Goal: Consume media (video, audio)

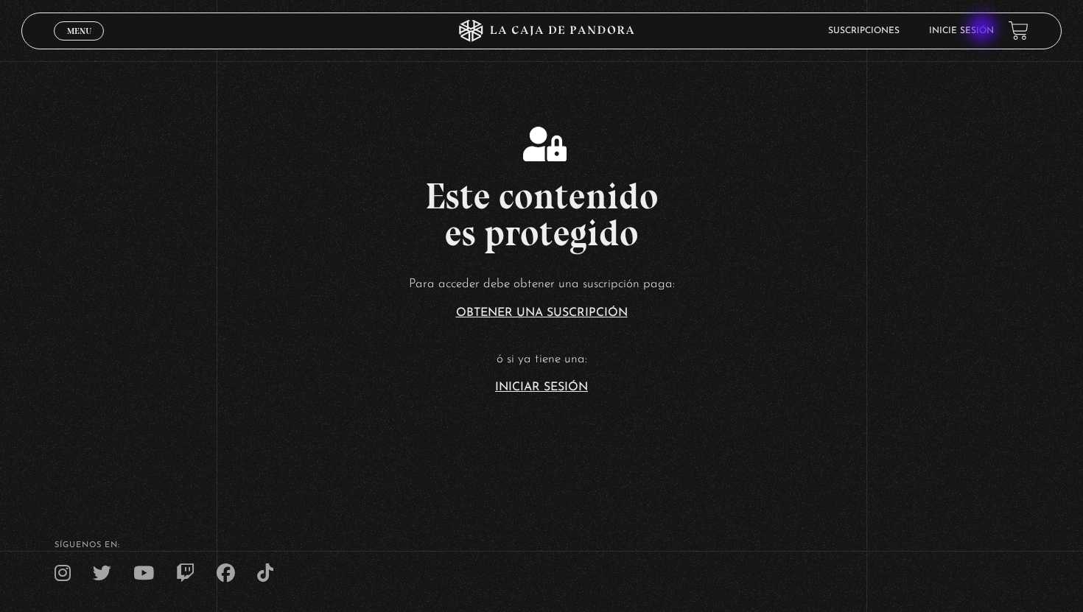
click at [983, 29] on link "Inicie sesión" at bounding box center [961, 31] width 65 height 9
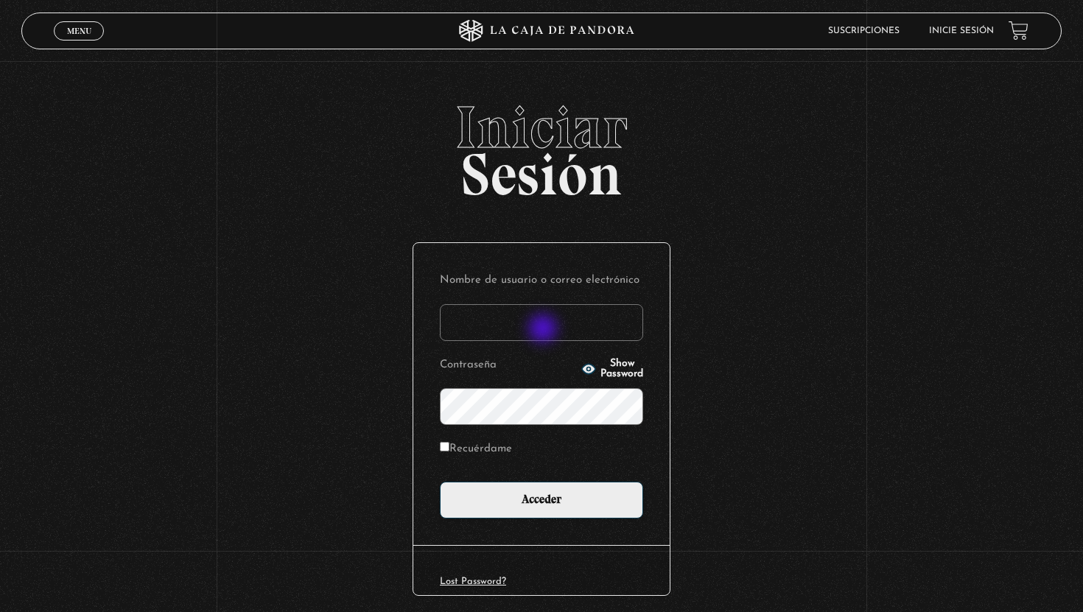
click at [544, 330] on input "Nombre de usuario o correo electrónico" at bounding box center [541, 322] width 203 height 37
type input "[EMAIL_ADDRESS][DOMAIN_NAME]"
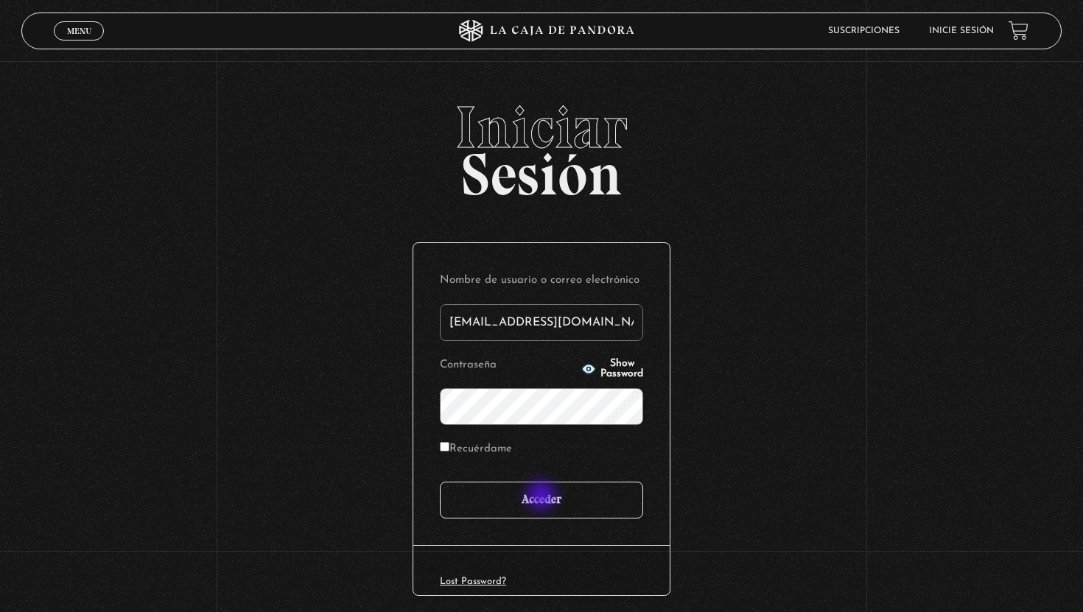
click at [543, 497] on input "Acceder" at bounding box center [541, 500] width 203 height 37
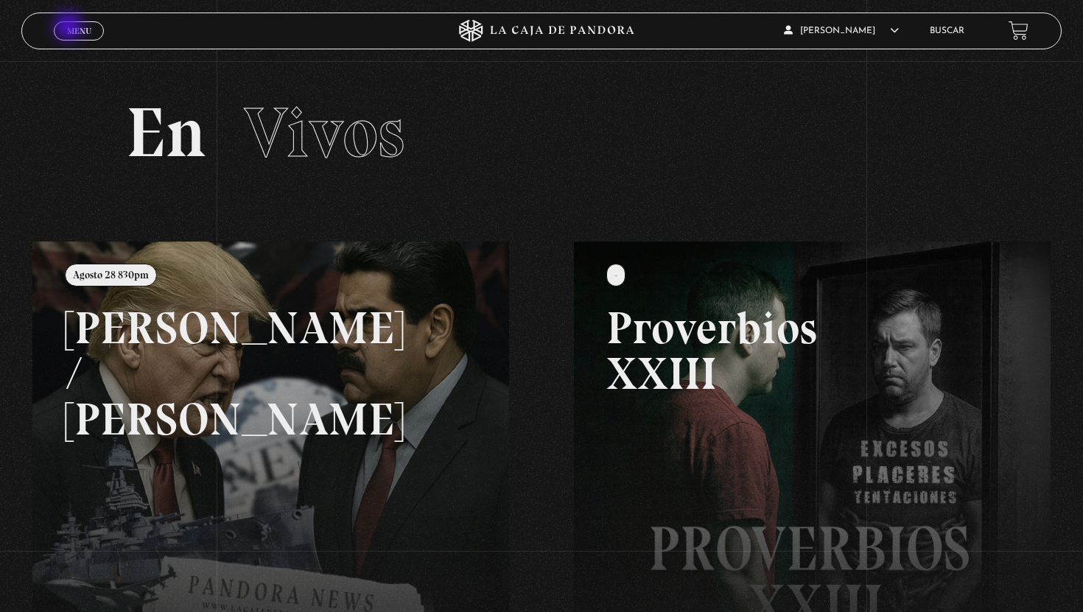
click at [70, 28] on span "Menu" at bounding box center [79, 31] width 24 height 9
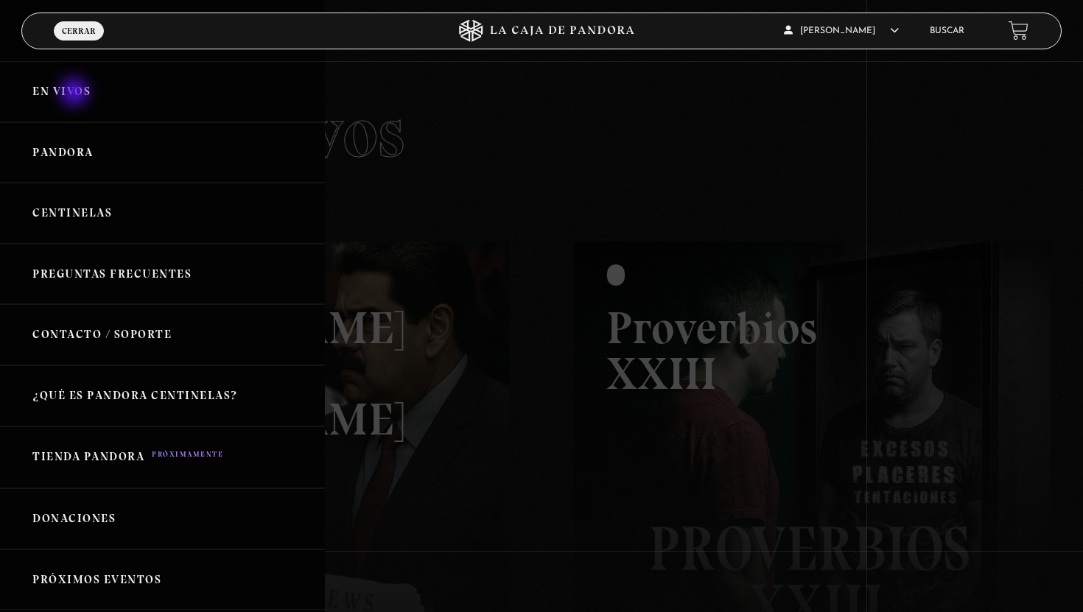
click at [76, 97] on link "En vivos" at bounding box center [162, 91] width 325 height 61
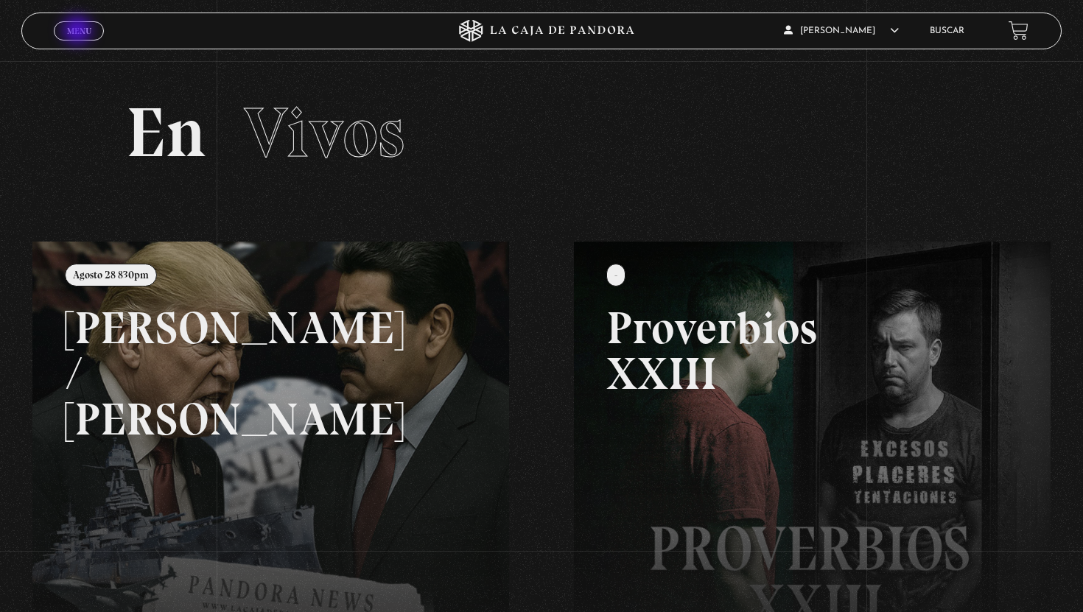
click at [79, 32] on span "Menu" at bounding box center [79, 31] width 24 height 9
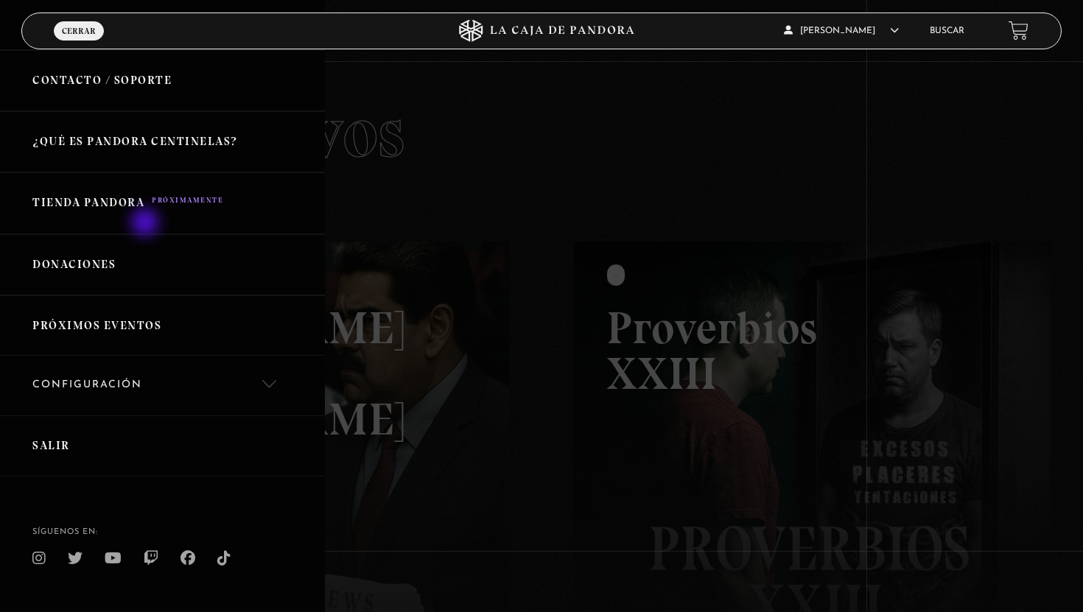
scroll to position [255, 0]
click at [222, 375] on link "Configuración" at bounding box center [162, 385] width 325 height 60
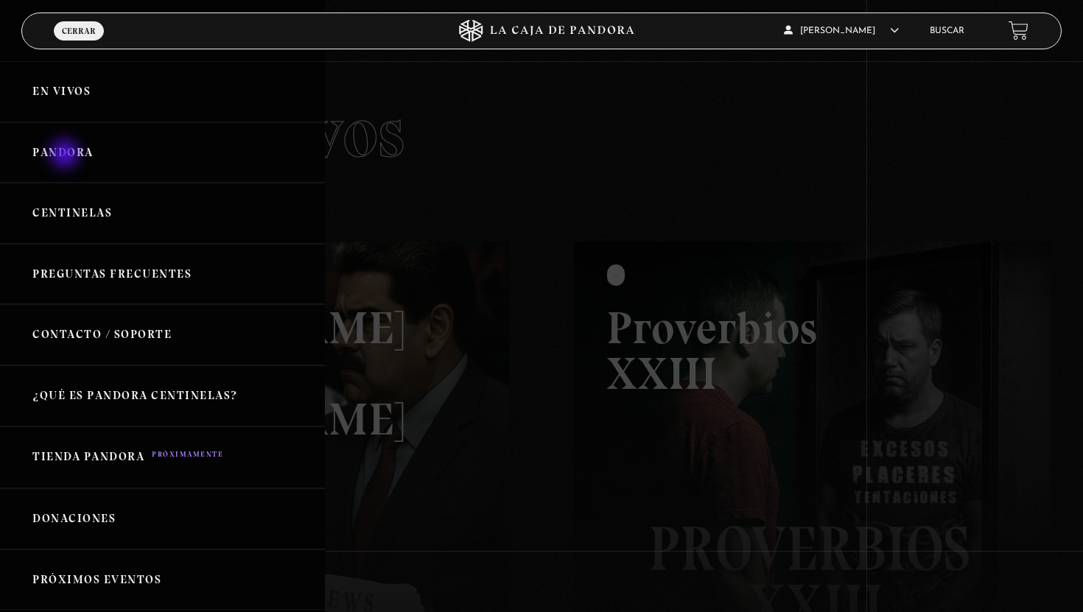
click at [66, 155] on link "Pandora" at bounding box center [162, 152] width 325 height 61
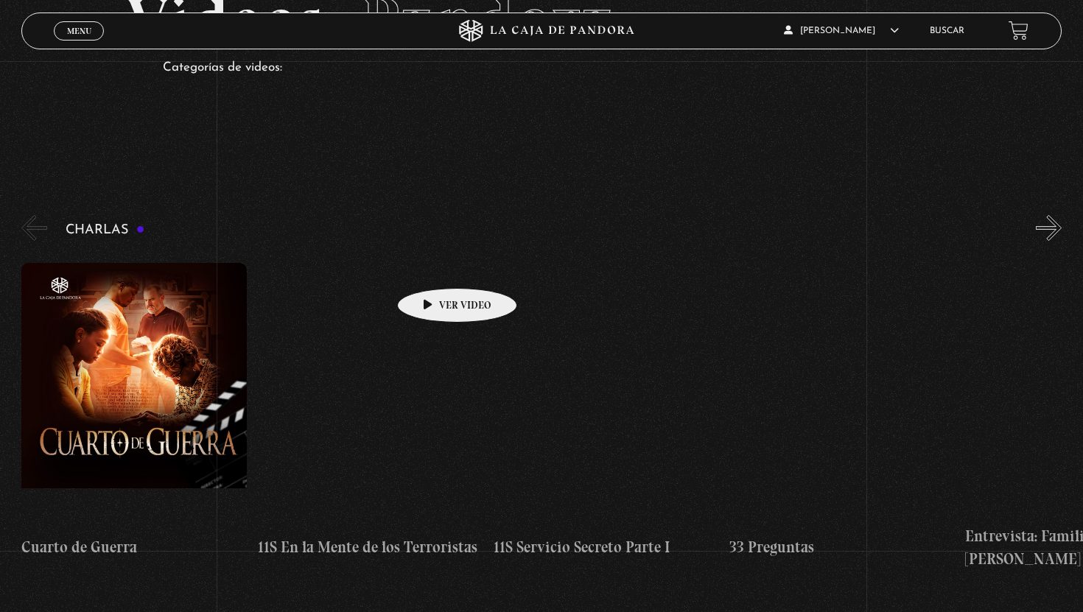
scroll to position [112, 0]
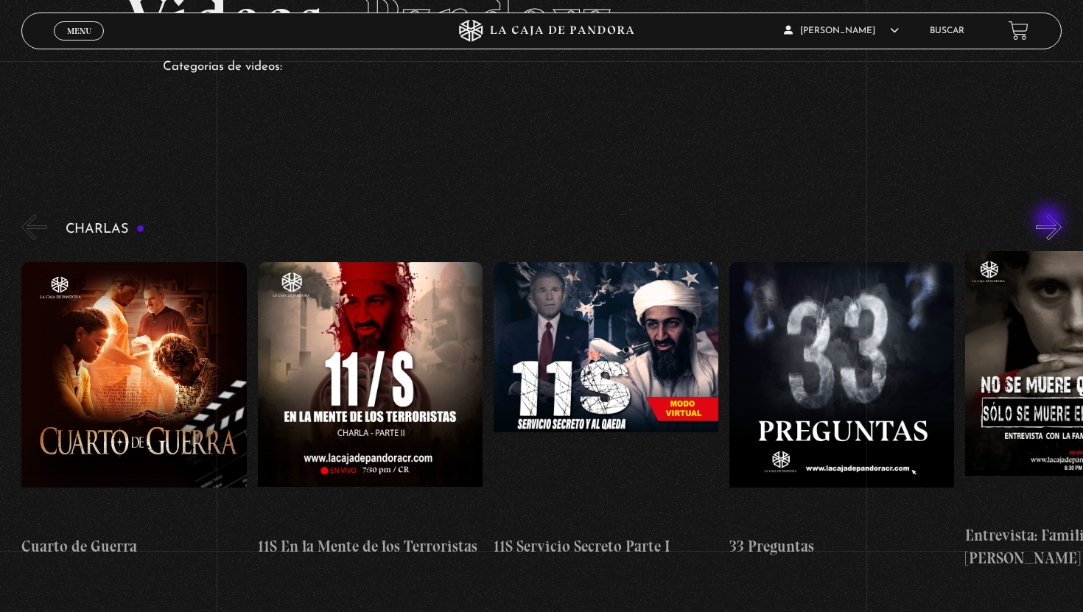
click at [1050, 221] on button "»" at bounding box center [1049, 227] width 26 height 26
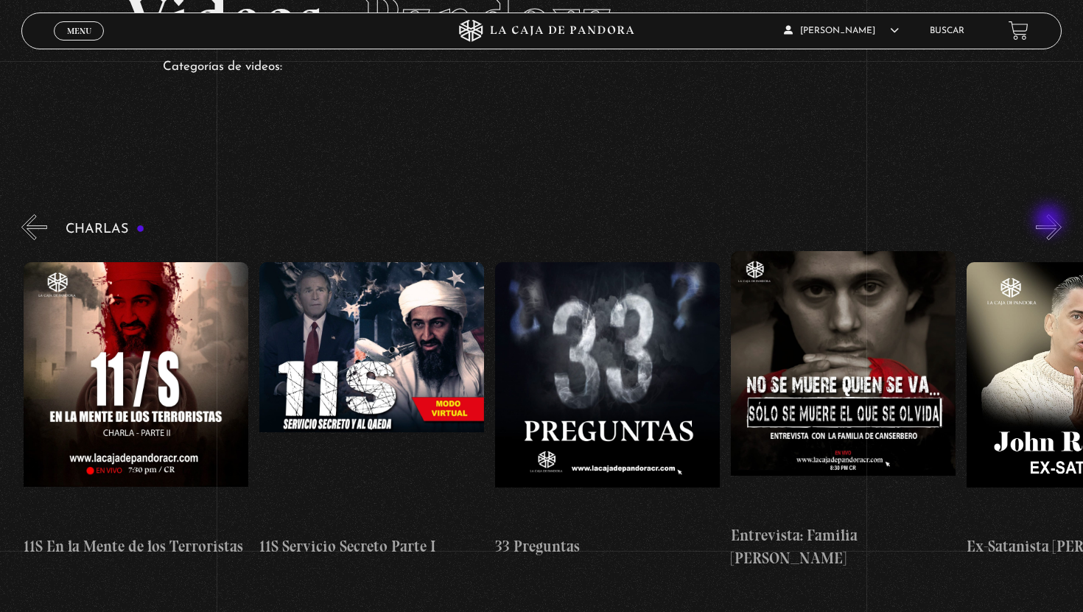
scroll to position [0, 236]
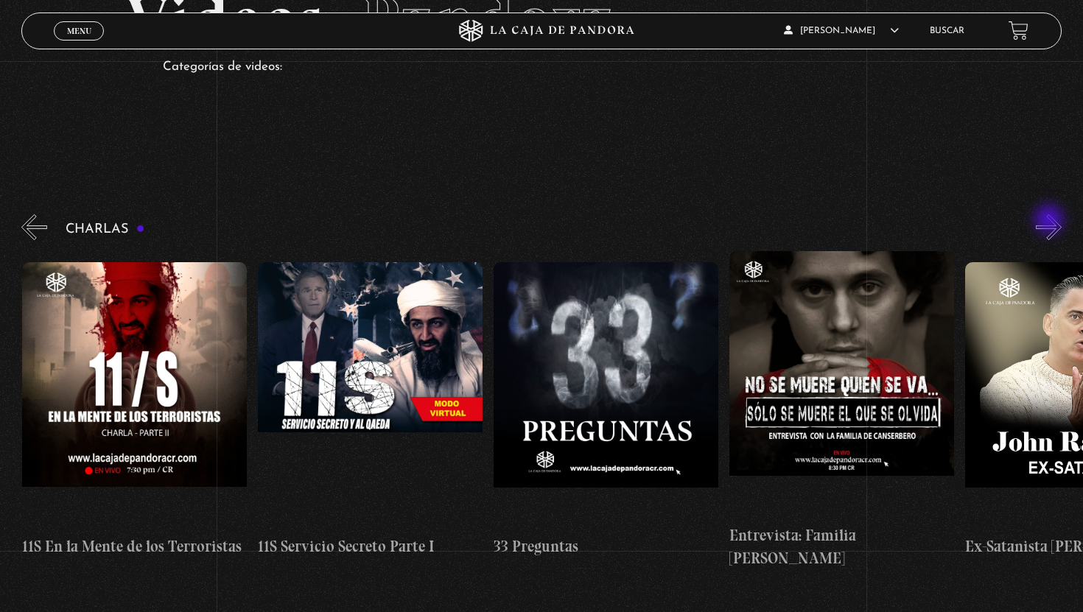
click at [1050, 221] on button "»" at bounding box center [1049, 227] width 26 height 26
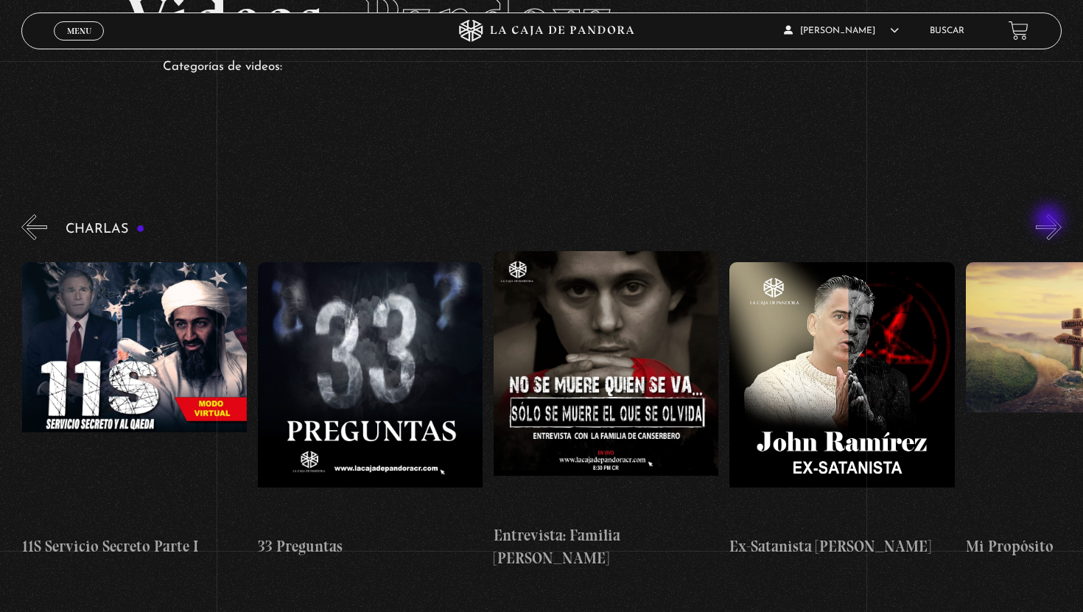
scroll to position [0, 471]
click at [1050, 221] on button "»" at bounding box center [1049, 227] width 26 height 26
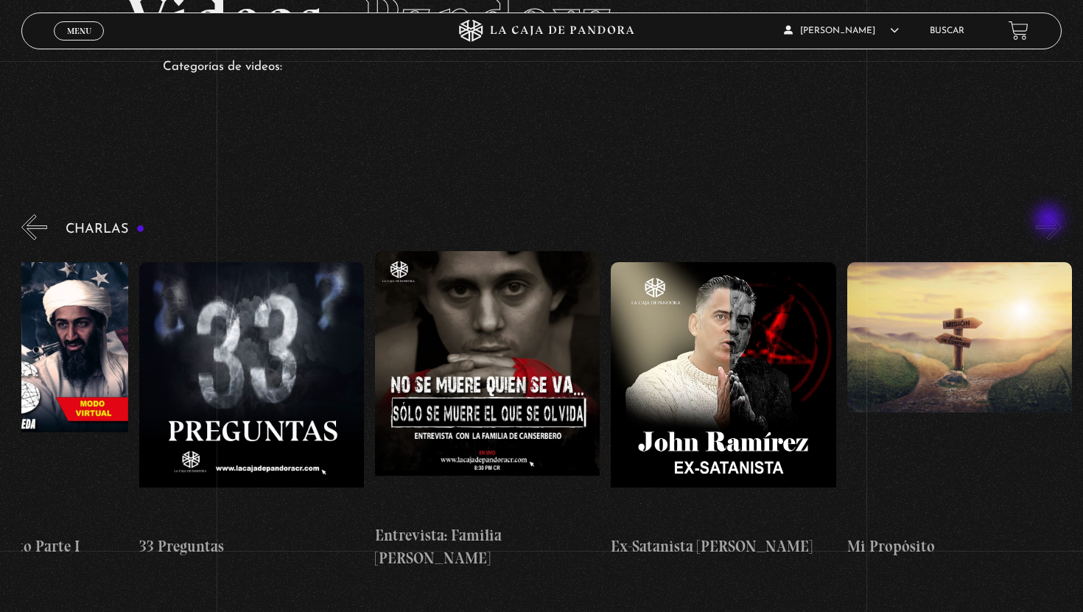
scroll to position [0, 590]
click at [1050, 221] on button "»" at bounding box center [1049, 227] width 26 height 26
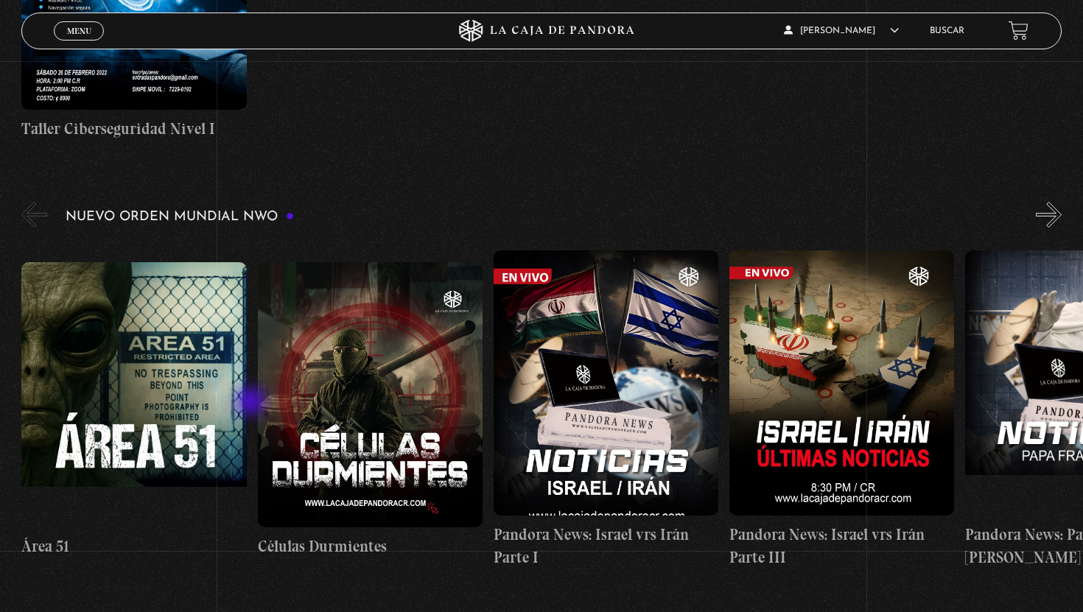
scroll to position [950, 0]
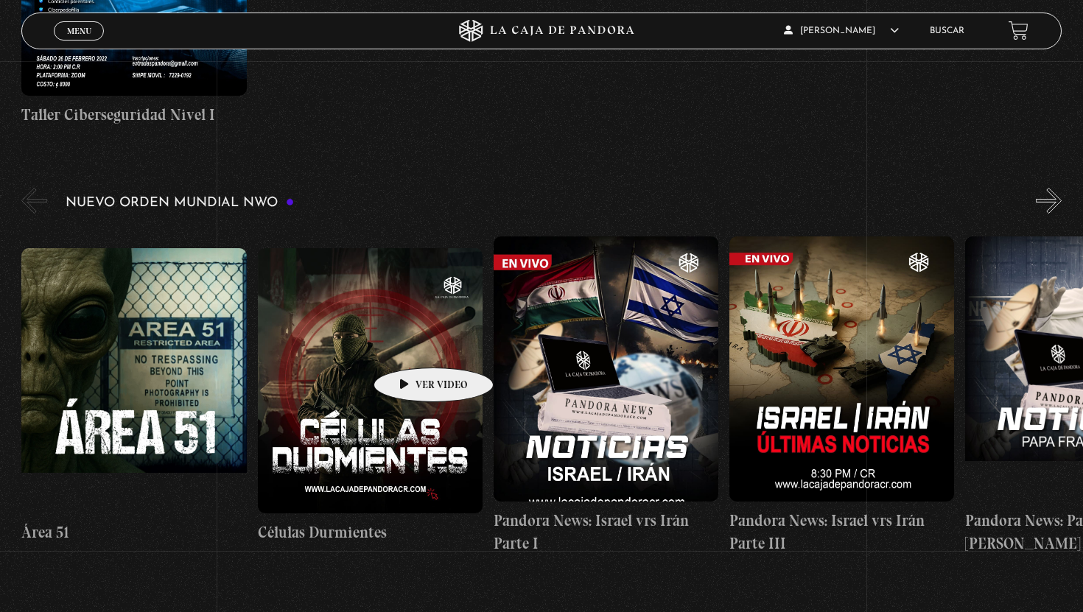
click at [410, 345] on figure at bounding box center [370, 380] width 225 height 265
click at [373, 331] on figure at bounding box center [370, 380] width 225 height 265
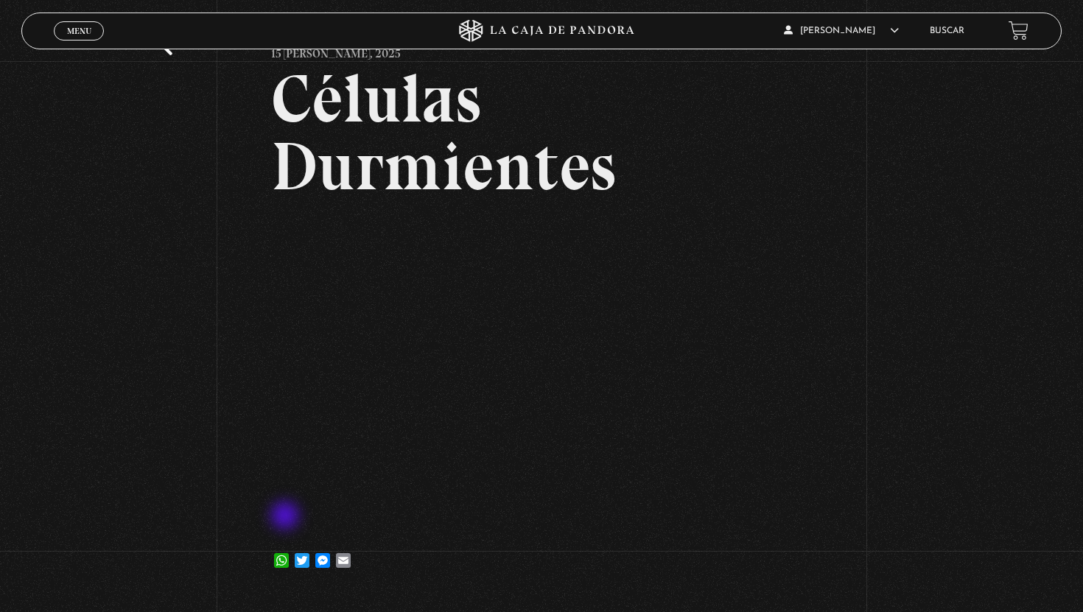
scroll to position [111, 0]
